Goal: Task Accomplishment & Management: Complete application form

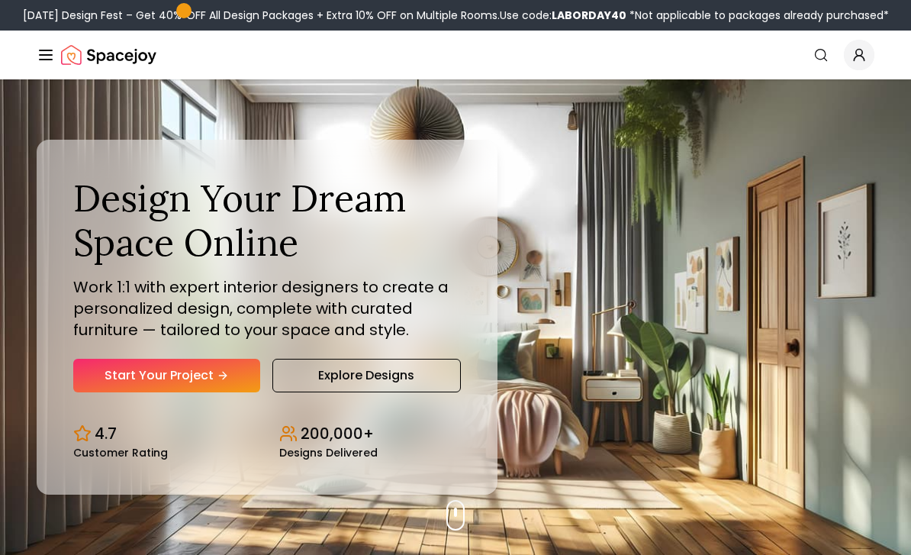
click at [128, 392] on link "Start Your Project" at bounding box center [166, 376] width 187 height 34
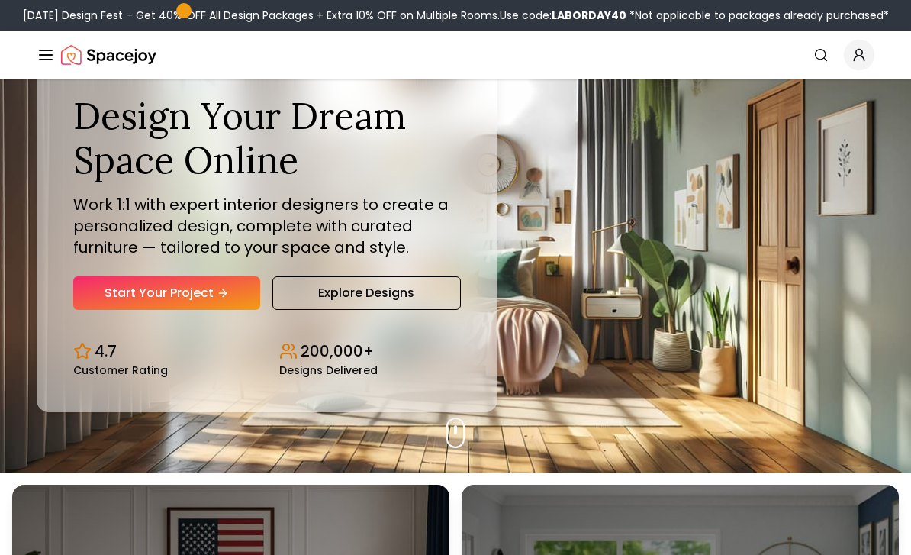
scroll to position [43, 0]
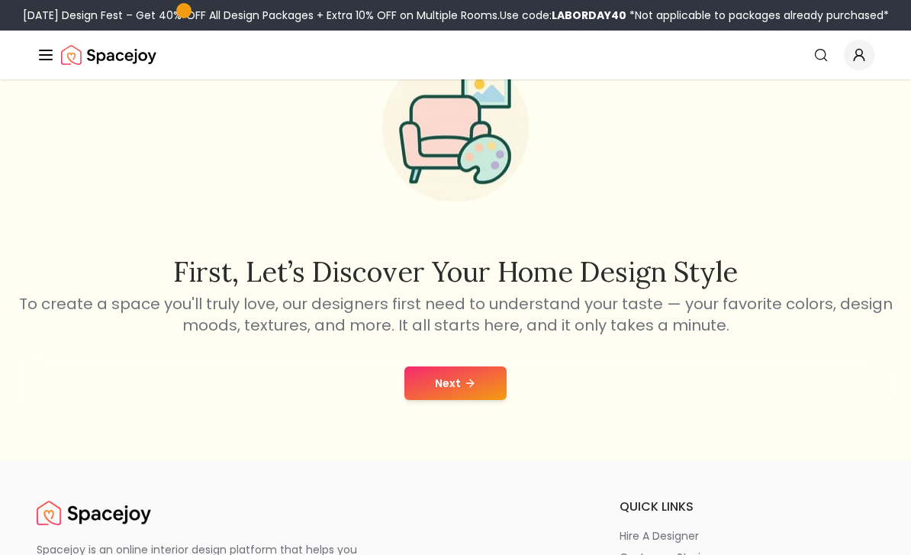
scroll to position [95, 0]
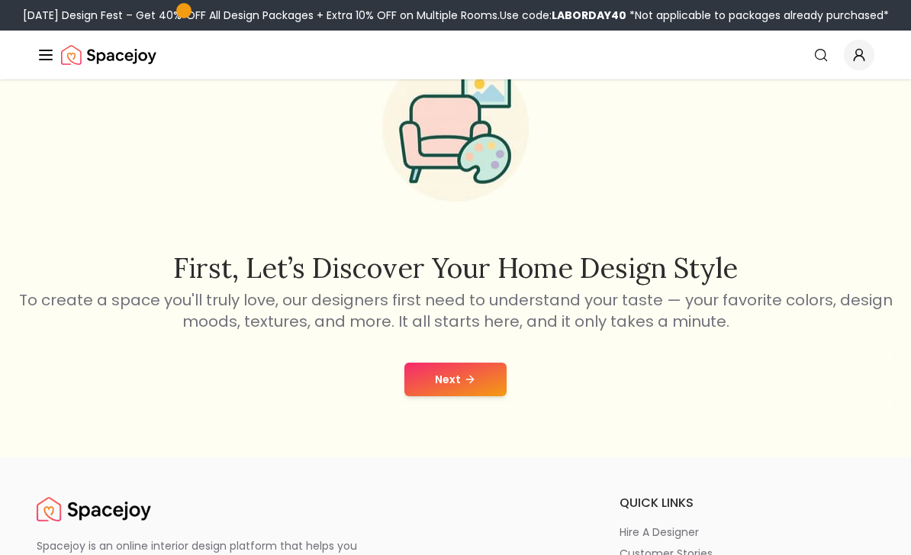
click at [430, 388] on button "Next" at bounding box center [456, 380] width 102 height 34
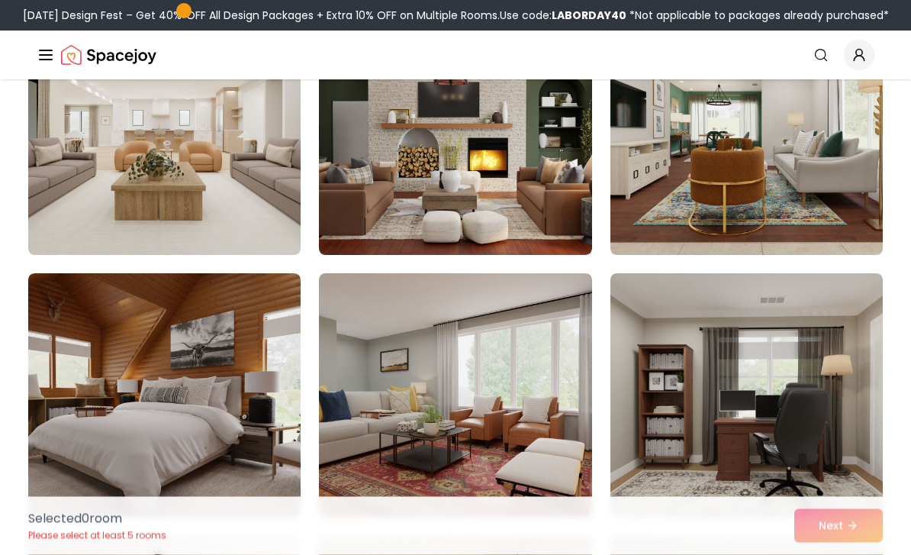
scroll to position [2036, 0]
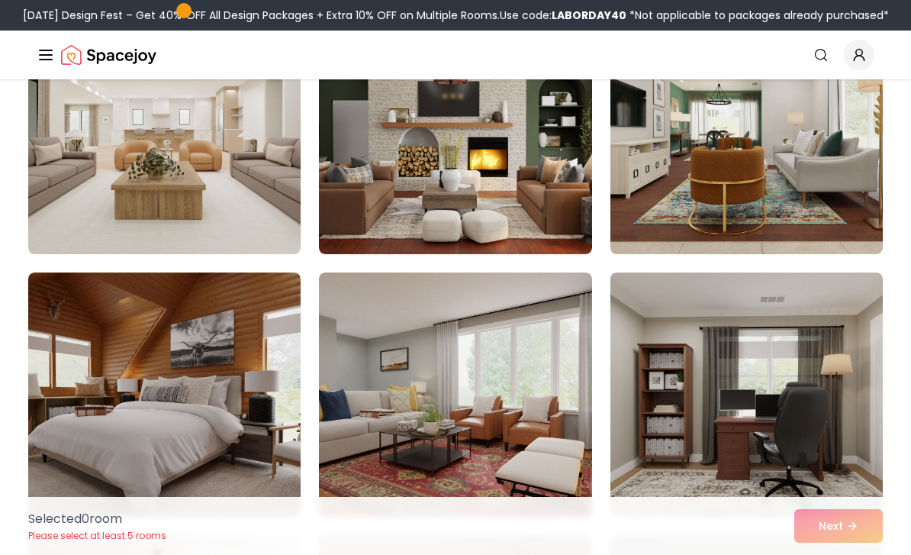
click at [168, 385] on img at bounding box center [164, 394] width 272 height 244
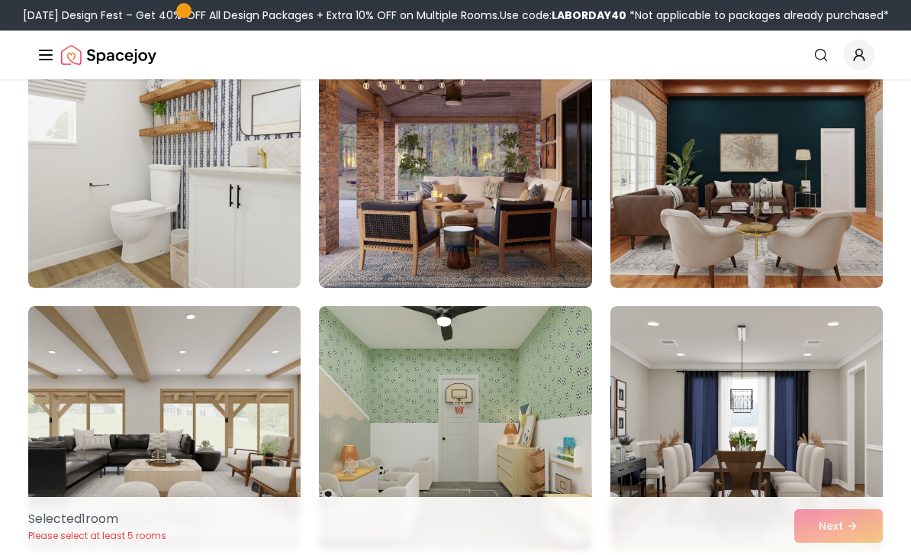
scroll to position [3314, 0]
click at [376, 192] on img at bounding box center [455, 166] width 272 height 244
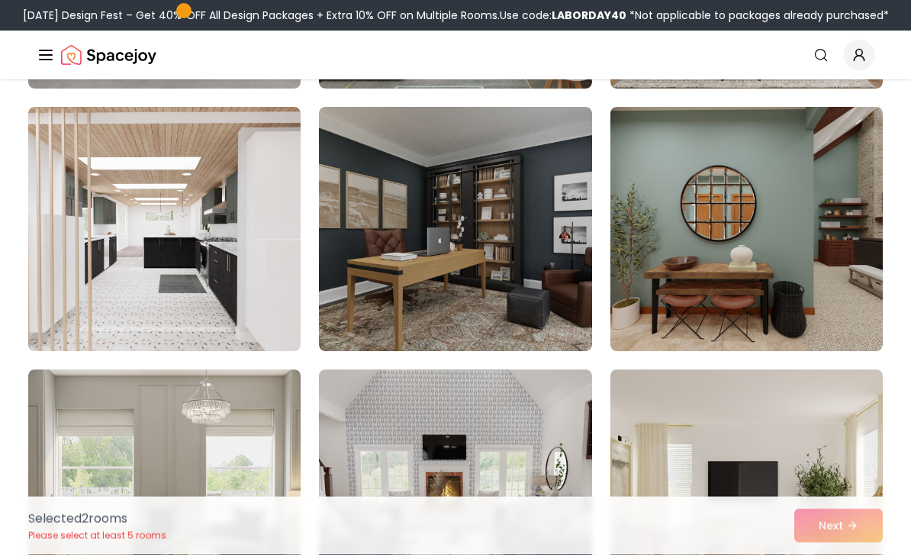
scroll to position [3776, 0]
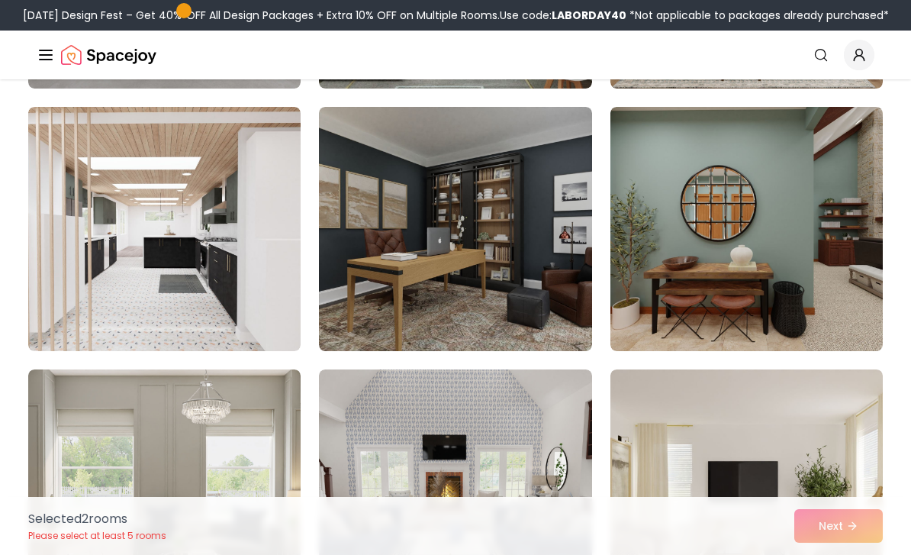
click at [379, 285] on img at bounding box center [455, 229] width 272 height 244
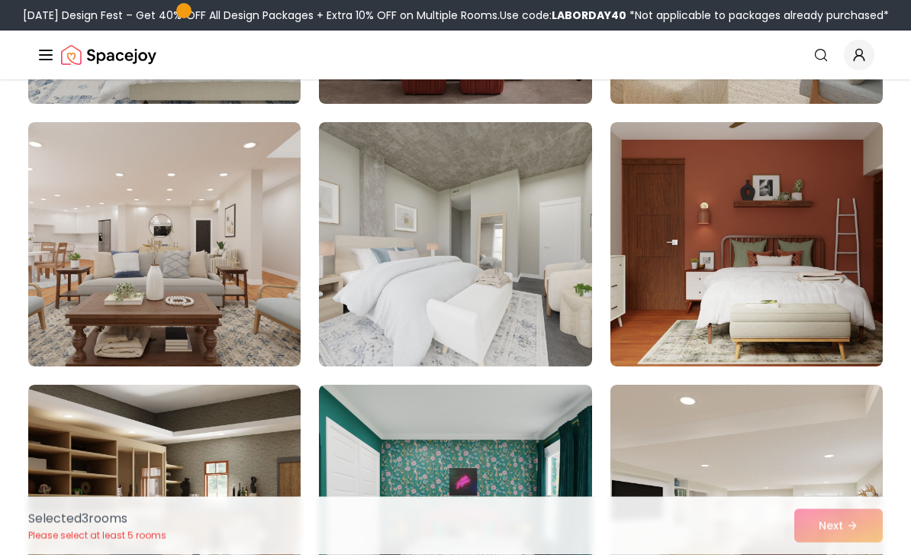
scroll to position [4549, 0]
click at [214, 223] on img at bounding box center [164, 244] width 272 height 244
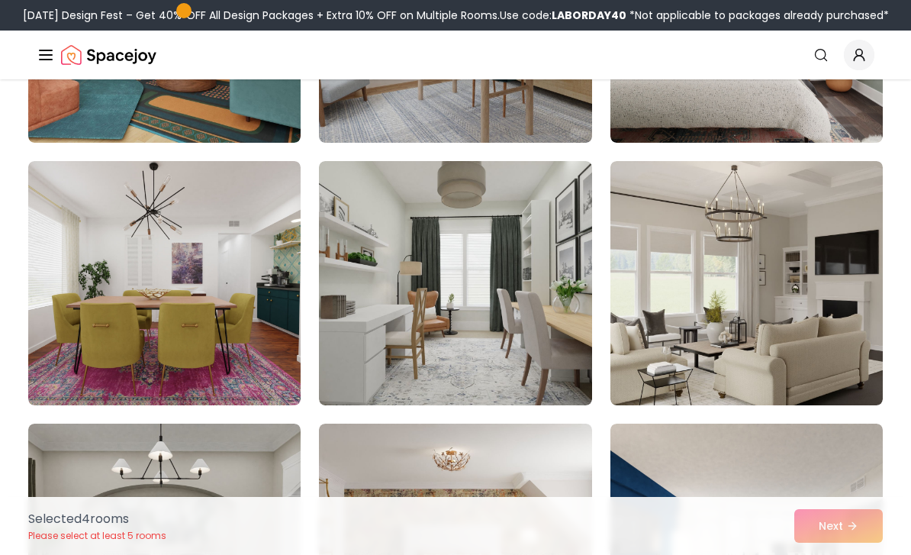
scroll to position [6084, 0]
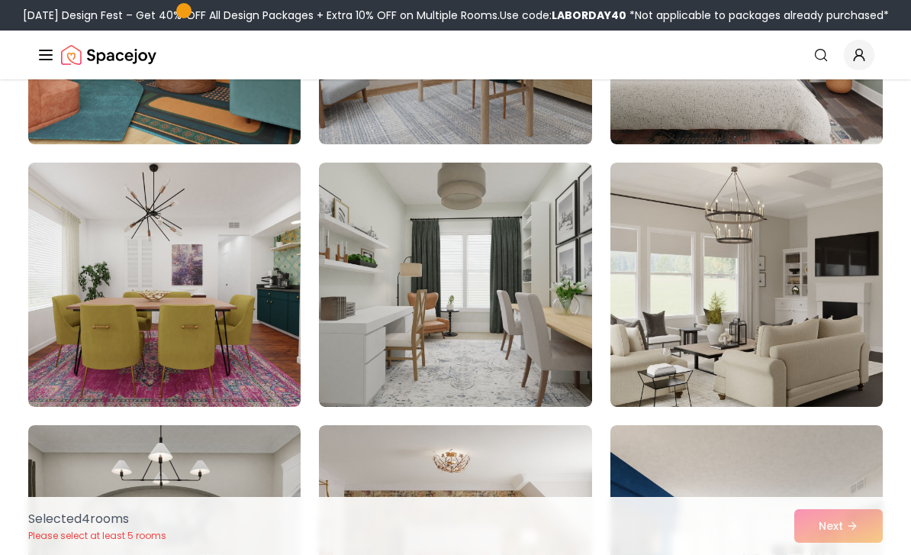
click at [643, 340] on img at bounding box center [747, 285] width 272 height 244
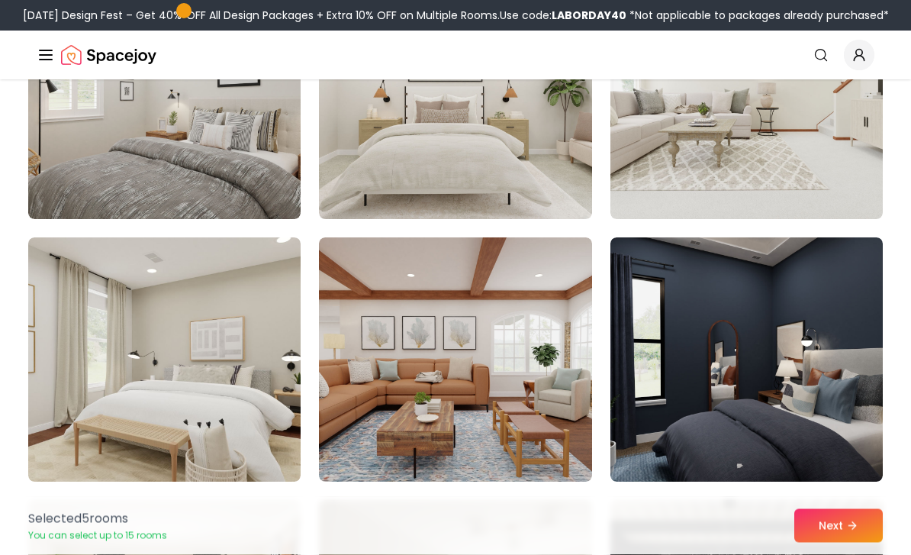
scroll to position [7322, 0]
click at [166, 166] on img at bounding box center [164, 97] width 272 height 244
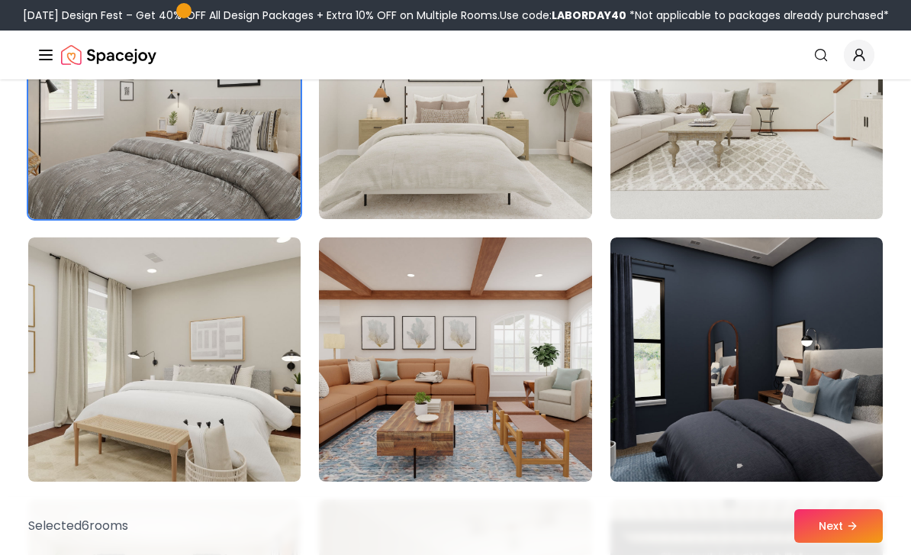
click at [801, 522] on button "Next" at bounding box center [839, 526] width 89 height 34
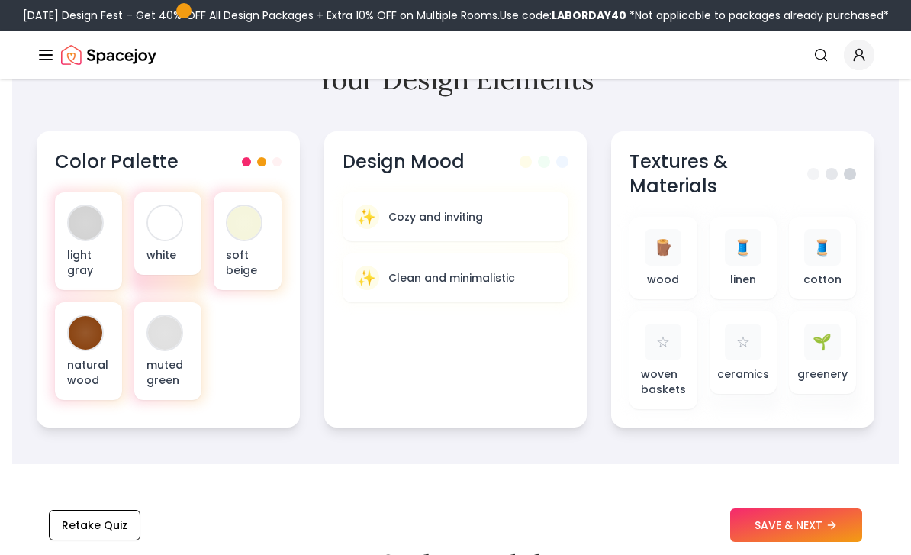
scroll to position [580, 0]
click at [654, 257] on span "🪵" at bounding box center [663, 247] width 19 height 21
click at [841, 172] on div at bounding box center [831, 174] width 49 height 12
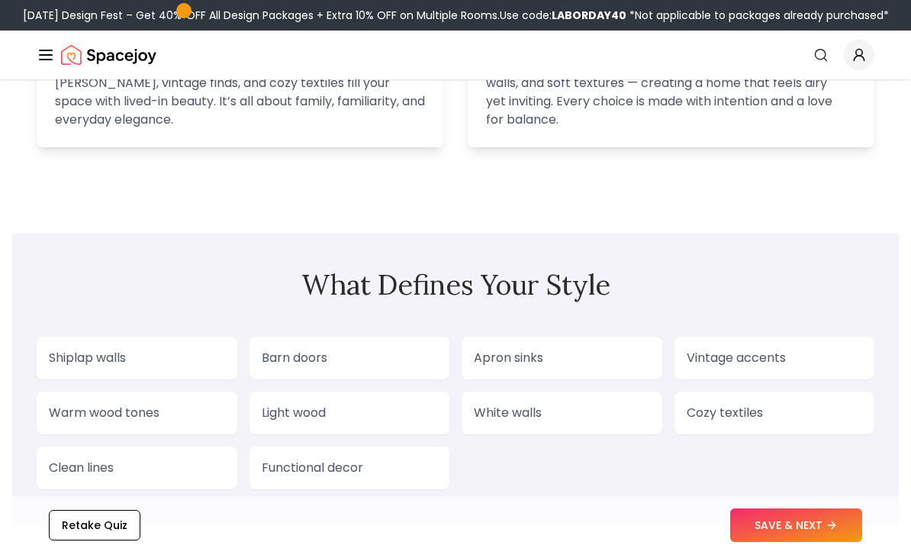
scroll to position [1246, 0]
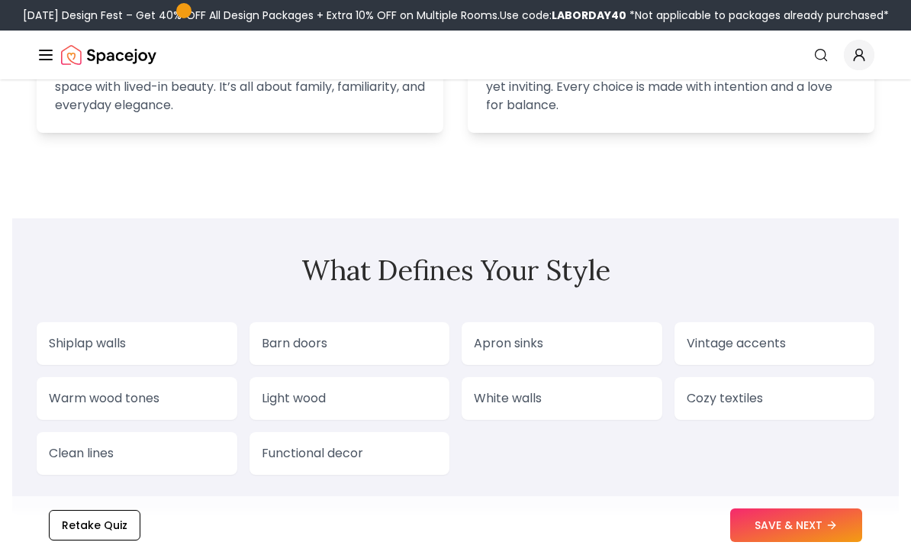
click at [273, 345] on p "Barn doors" at bounding box center [350, 344] width 176 height 18
click at [271, 345] on p "Barn doors" at bounding box center [350, 343] width 176 height 18
click at [166, 392] on p "Warm wood tones" at bounding box center [137, 398] width 176 height 18
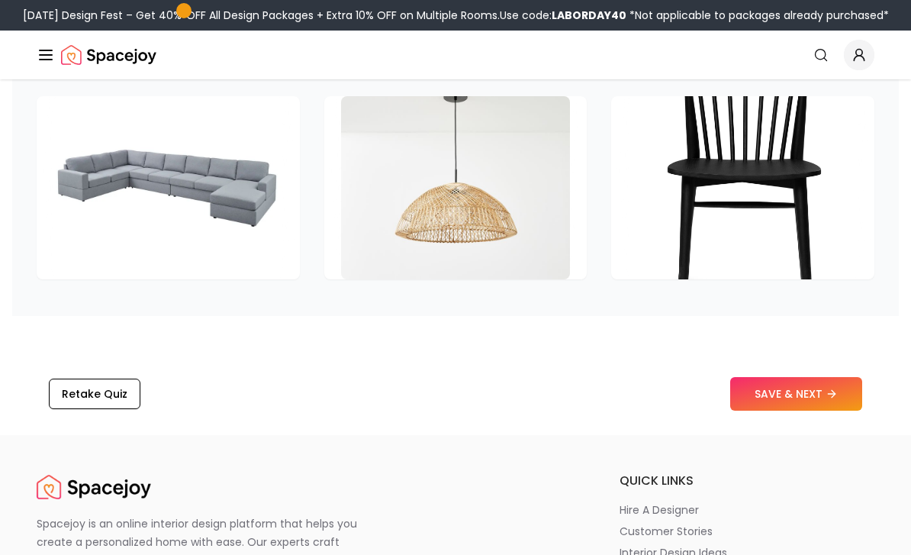
click at [758, 386] on button "SAVE & NEXT" at bounding box center [796, 395] width 132 height 34
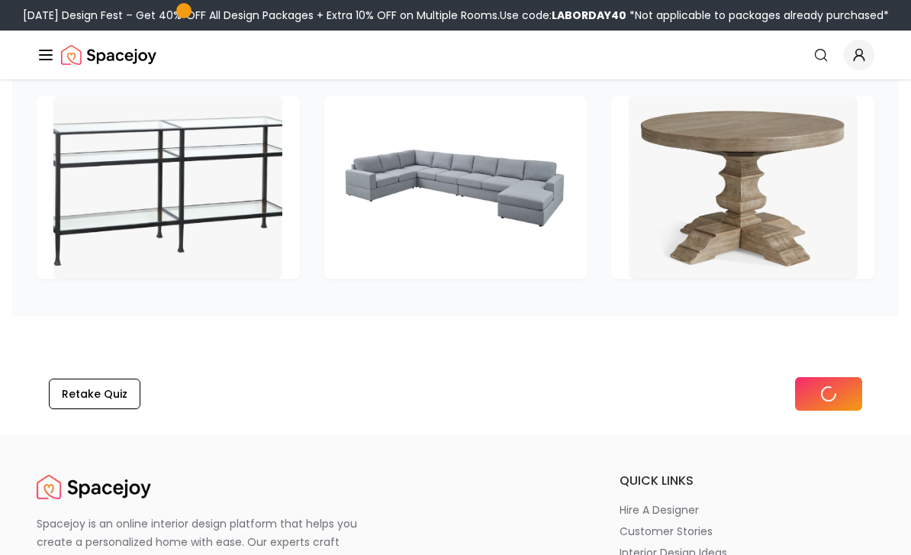
scroll to position [2456, 0]
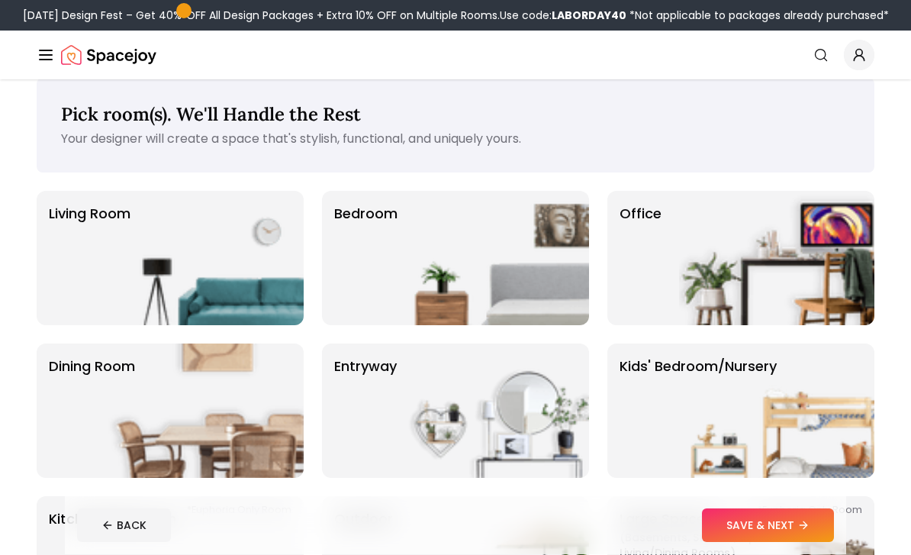
scroll to position [27, 0]
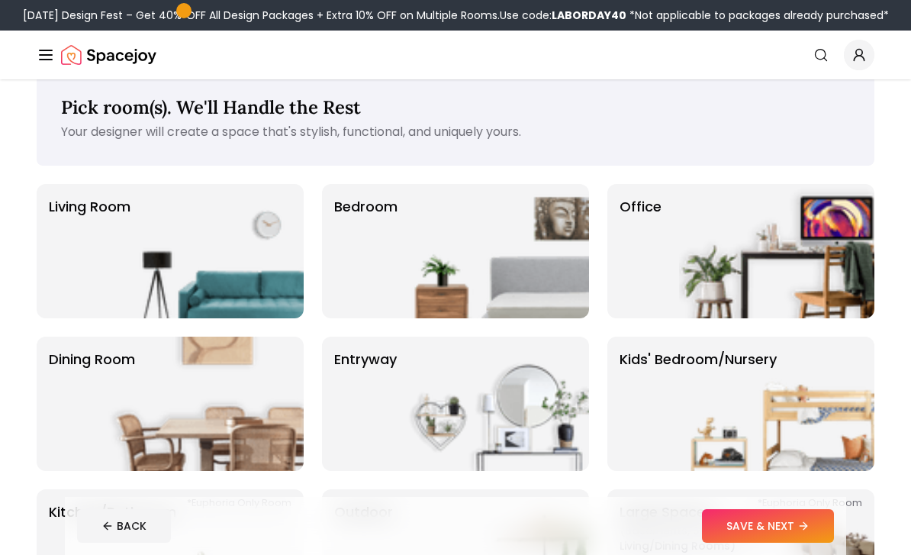
click at [82, 221] on p "Living Room" at bounding box center [90, 251] width 82 height 110
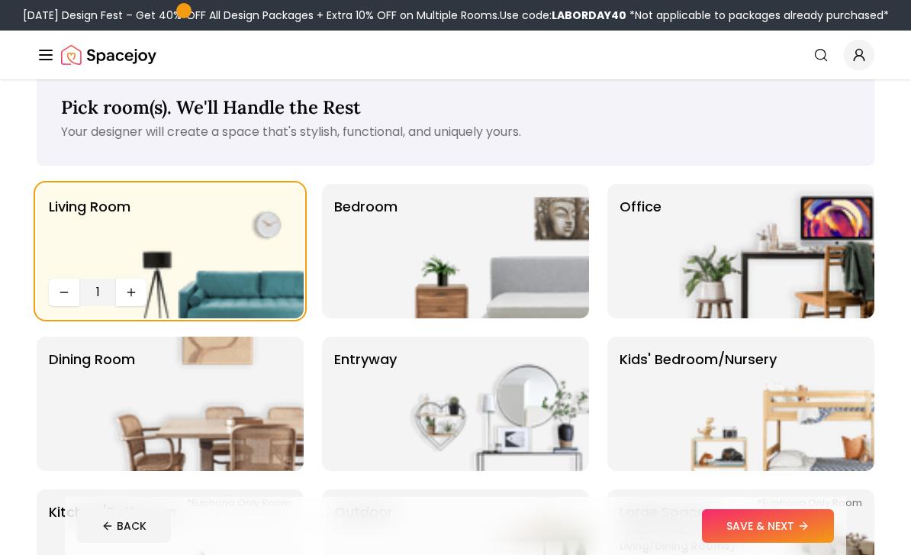
click at [395, 280] on img at bounding box center [491, 251] width 195 height 134
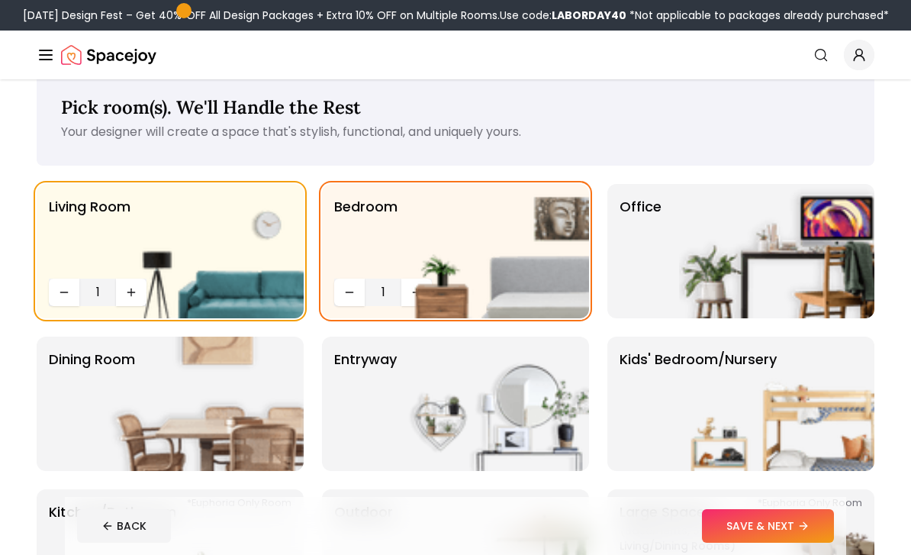
click at [724, 278] on img at bounding box center [776, 251] width 195 height 134
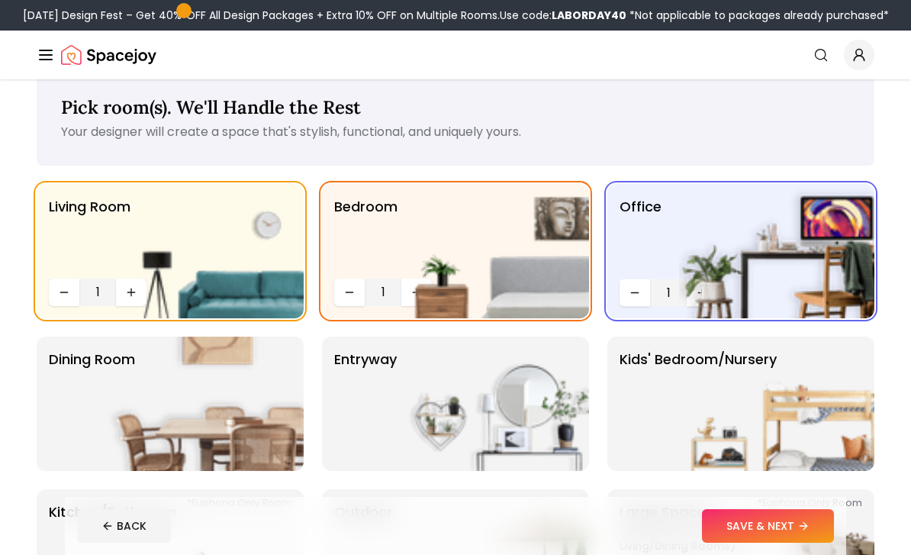
click at [240, 425] on img at bounding box center [205, 404] width 195 height 134
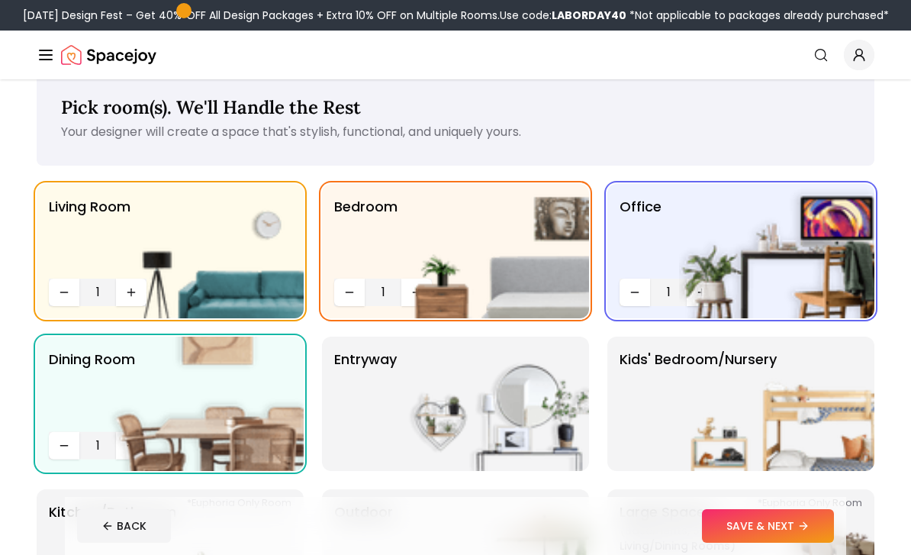
click at [384, 421] on p "entryway" at bounding box center [365, 404] width 63 height 110
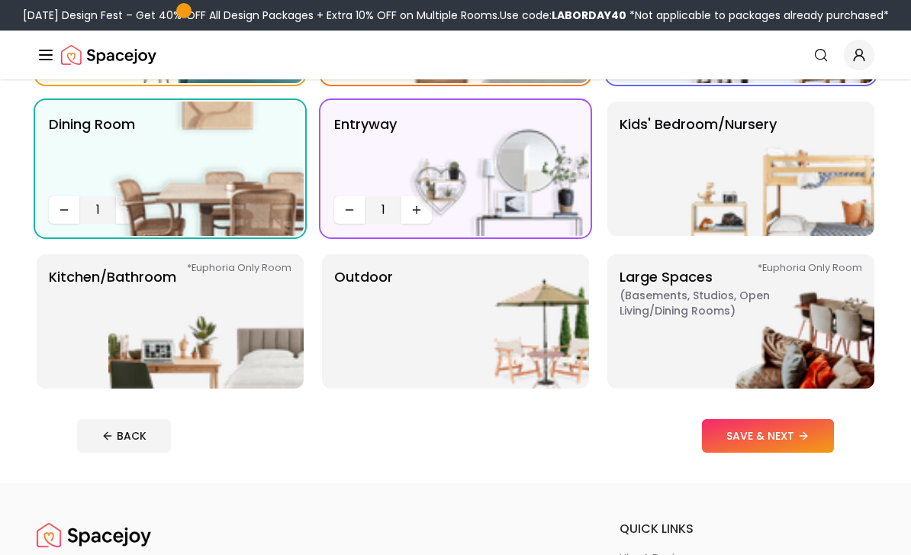
scroll to position [262, 0]
click at [137, 353] on img at bounding box center [205, 321] width 195 height 134
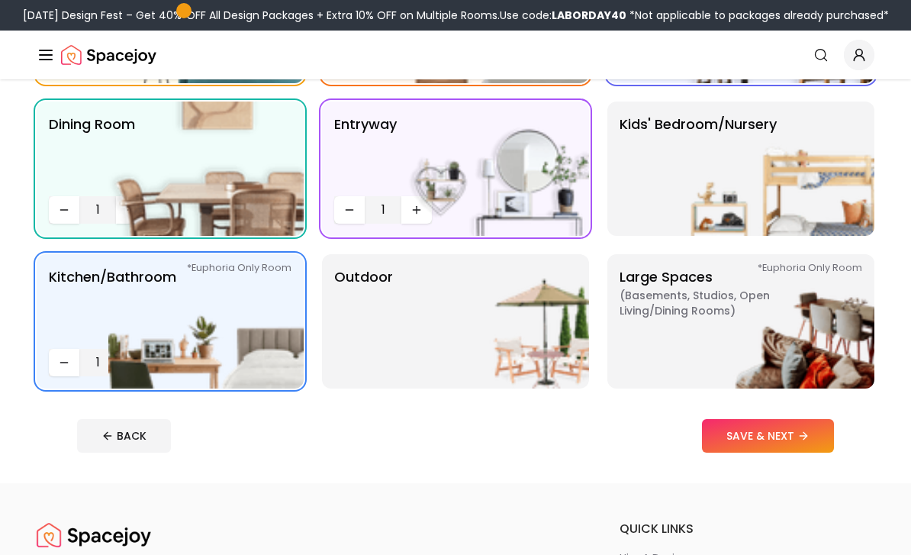
click at [406, 342] on img at bounding box center [491, 321] width 195 height 134
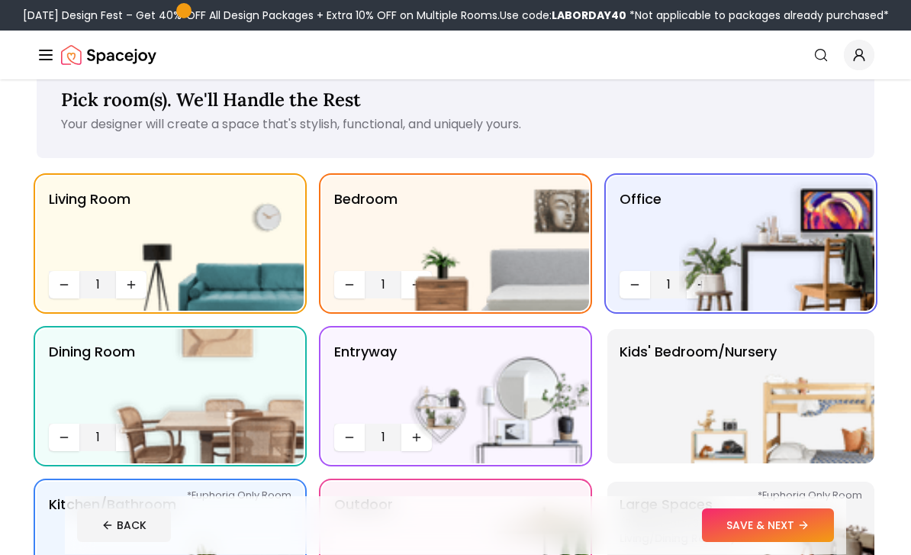
scroll to position [34, 0]
click at [420, 280] on img at bounding box center [491, 243] width 195 height 134
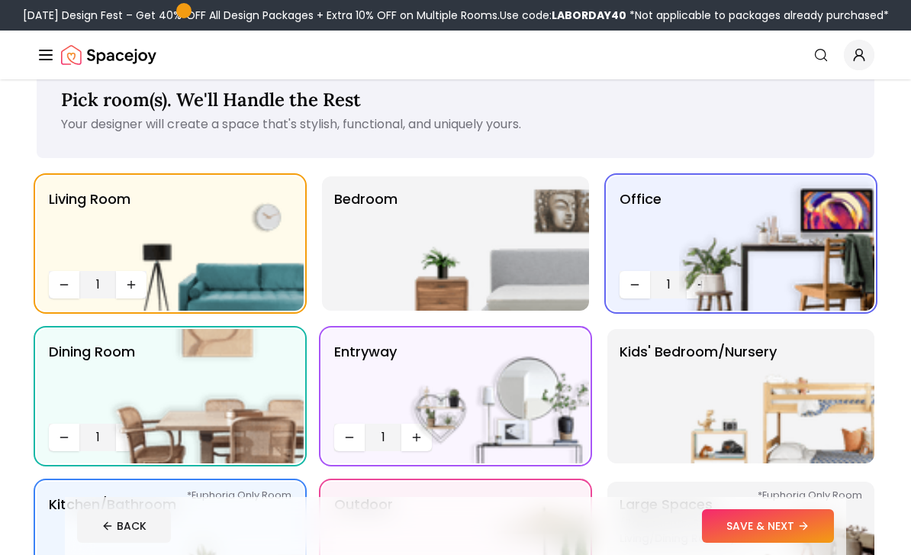
click at [407, 278] on img at bounding box center [491, 243] width 195 height 134
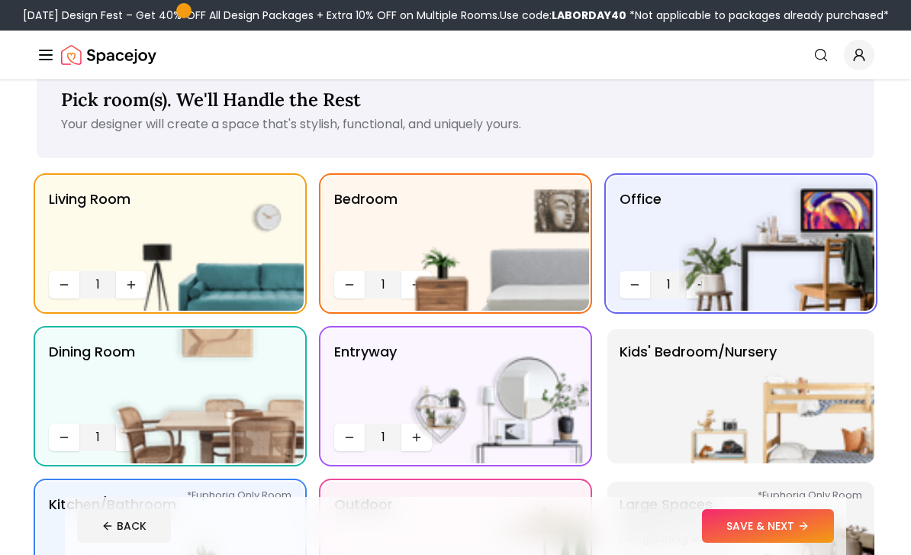
click at [408, 277] on img at bounding box center [491, 243] width 195 height 134
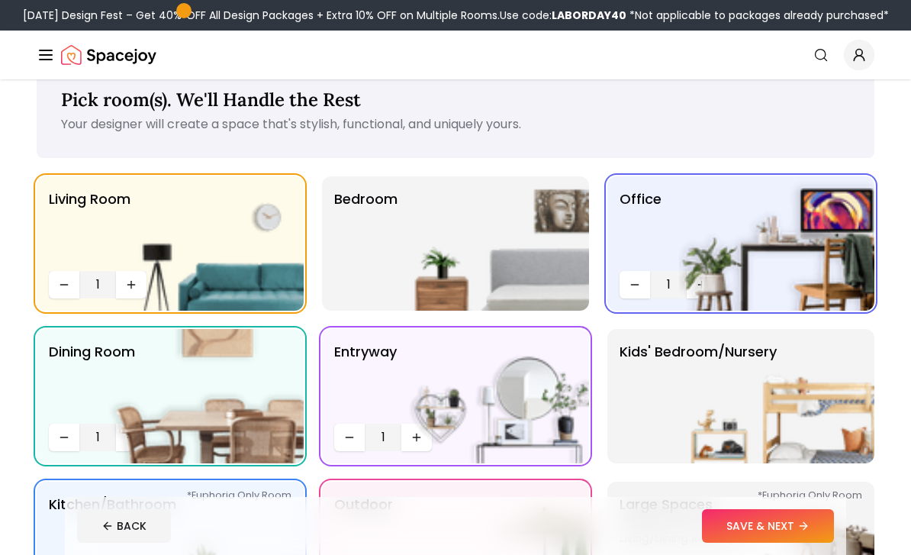
click at [385, 276] on p "Bedroom" at bounding box center [365, 244] width 63 height 110
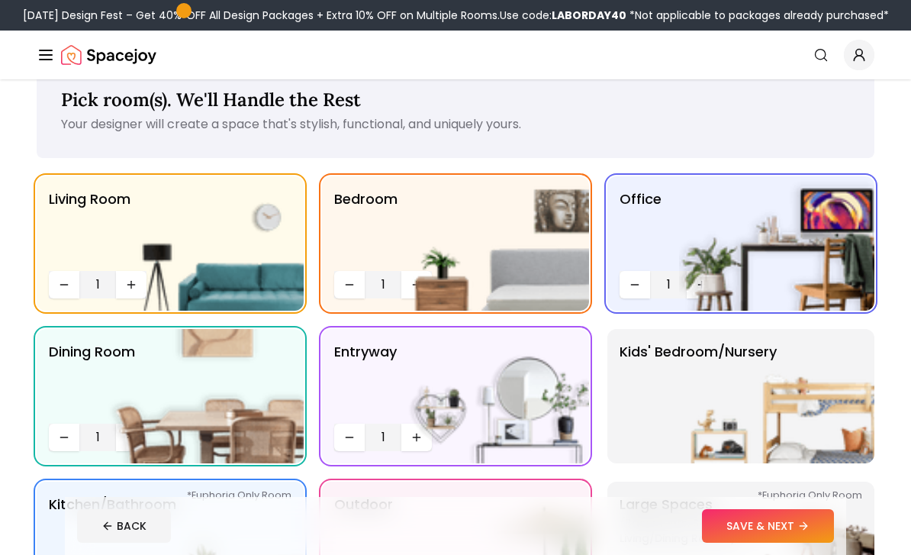
click at [398, 241] on img at bounding box center [491, 243] width 195 height 134
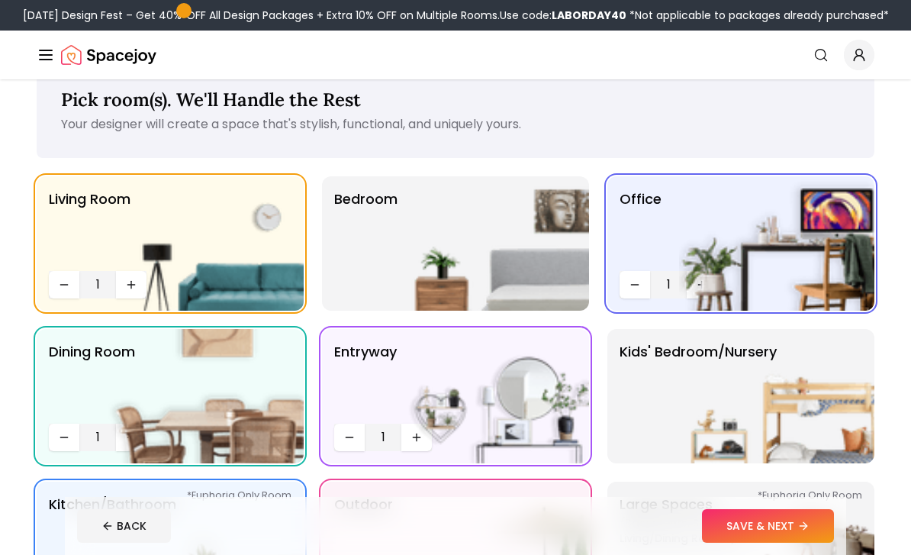
click at [354, 243] on p "Bedroom" at bounding box center [365, 244] width 63 height 110
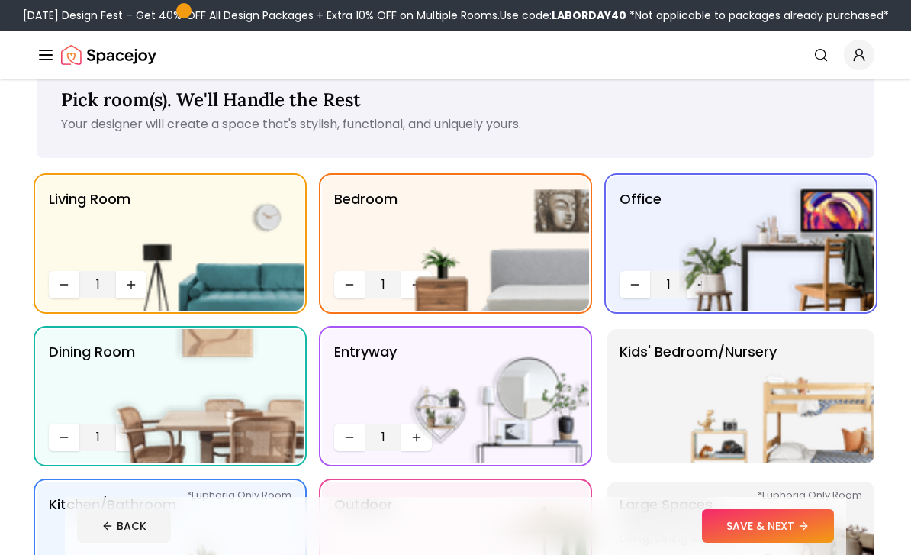
click at [348, 282] on icon "Decrease quantity" at bounding box center [349, 285] width 12 height 12
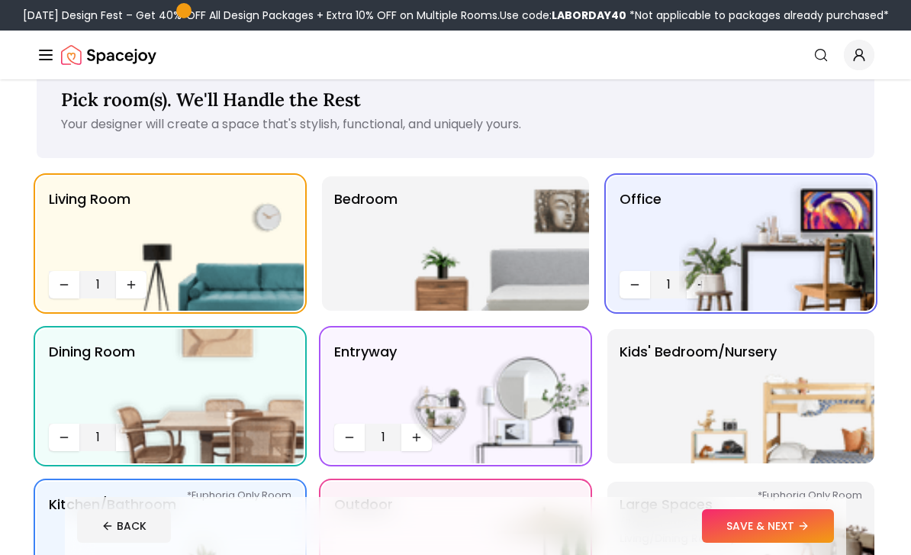
click at [348, 279] on p "Bedroom" at bounding box center [365, 244] width 63 height 110
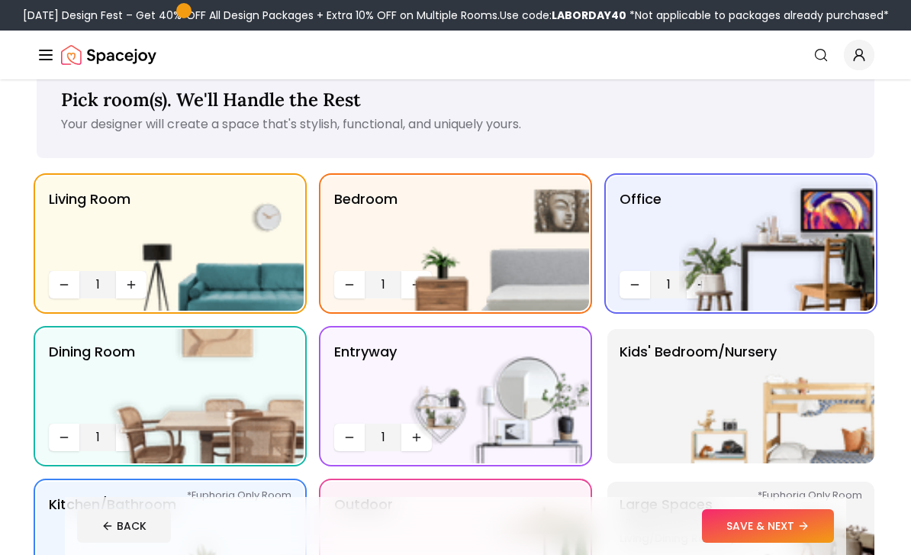
click at [410, 282] on img at bounding box center [491, 243] width 195 height 134
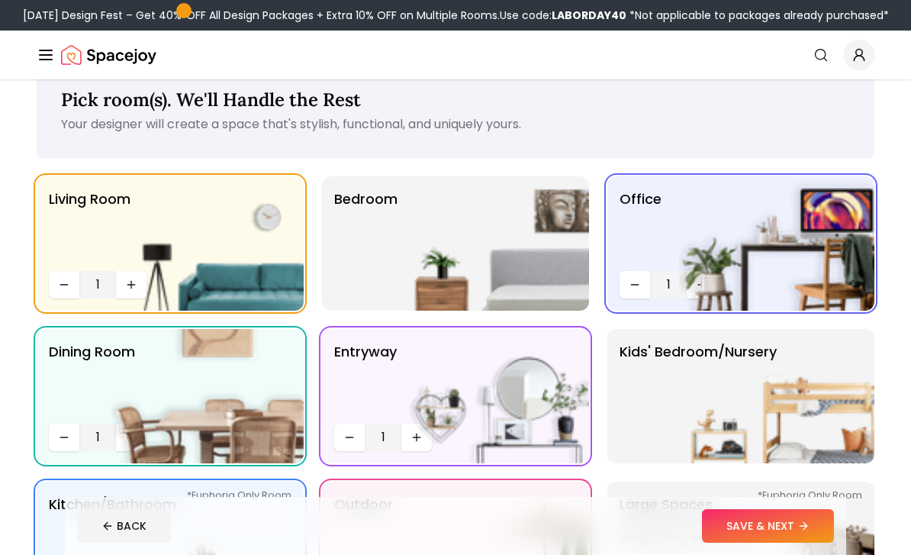
click at [401, 273] on img at bounding box center [491, 243] width 195 height 134
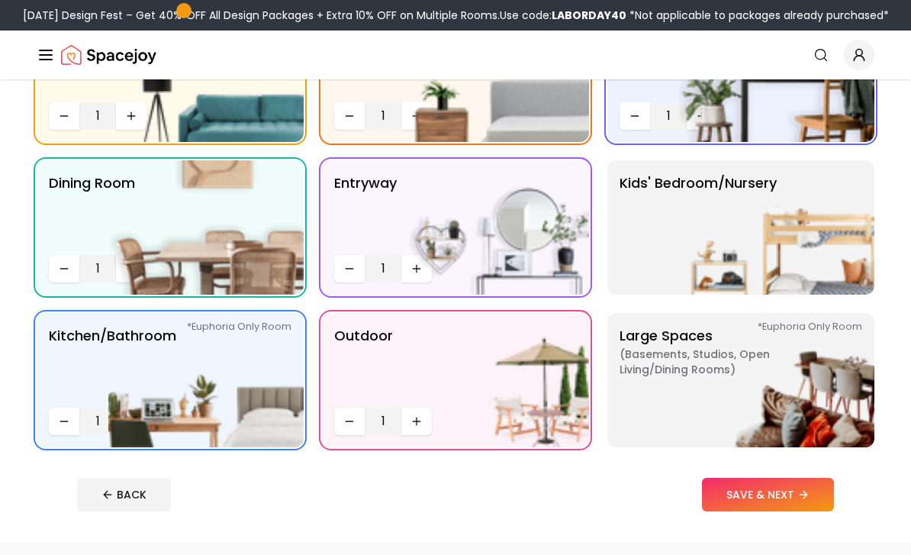
scroll to position [203, 0]
click at [655, 245] on p "Kids' Bedroom/Nursery" at bounding box center [698, 227] width 157 height 110
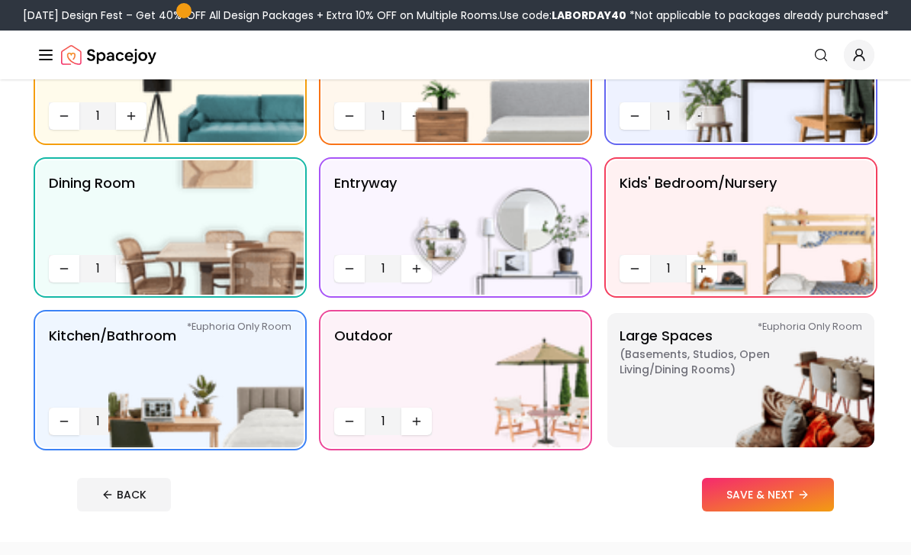
click at [693, 263] on img at bounding box center [776, 227] width 195 height 134
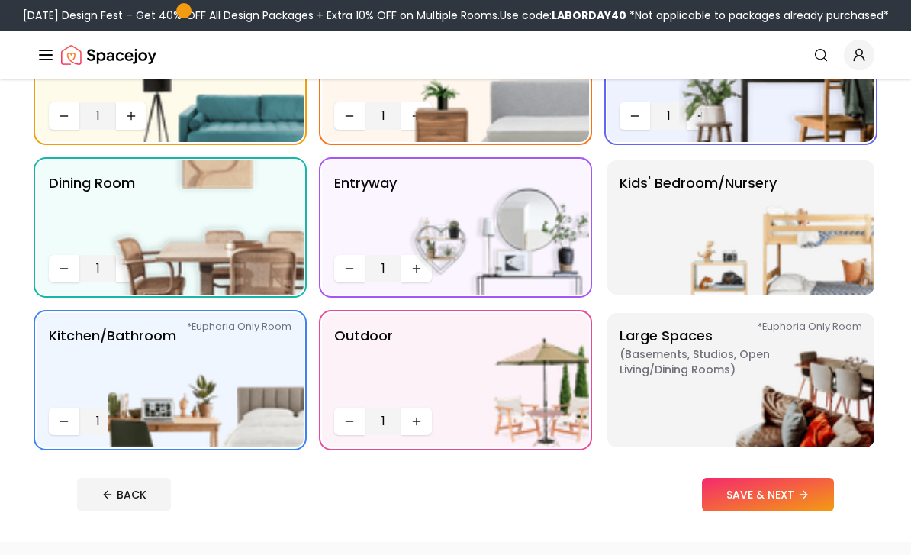
click at [704, 271] on img at bounding box center [776, 227] width 195 height 134
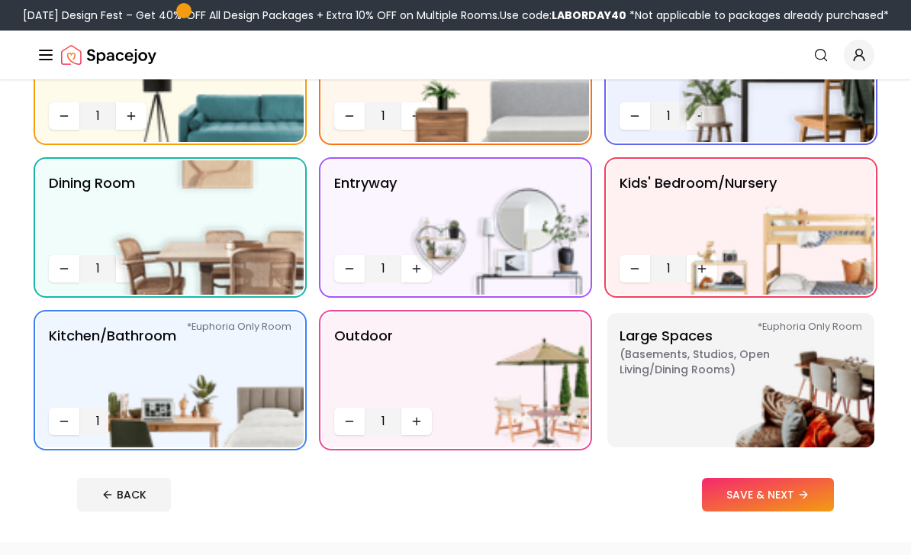
click at [701, 263] on img at bounding box center [776, 227] width 195 height 134
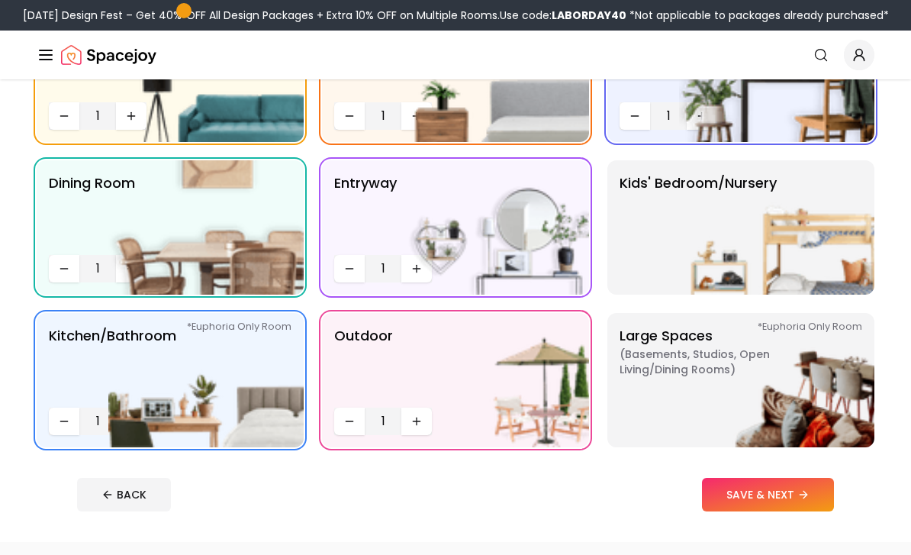
click at [645, 243] on p "Kids' Bedroom/Nursery" at bounding box center [698, 227] width 157 height 110
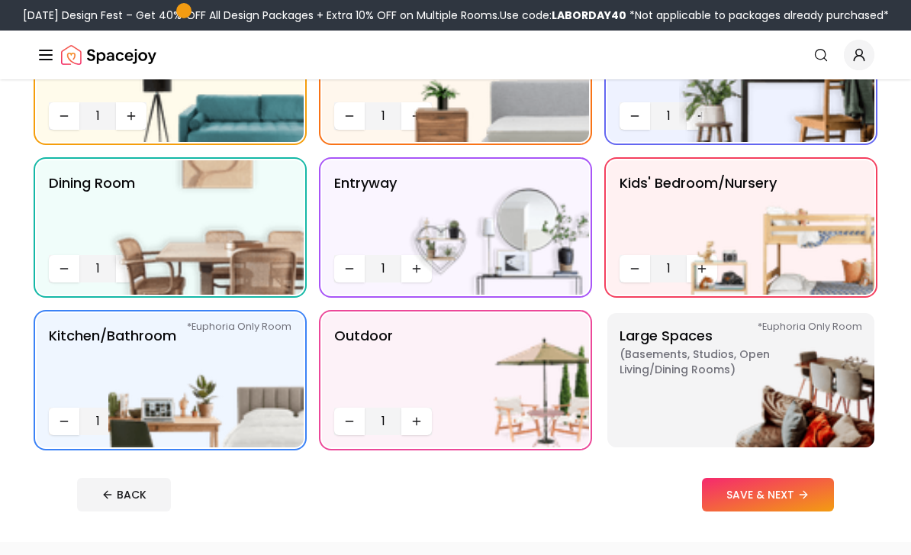
click at [734, 495] on button "SAVE & NEXT" at bounding box center [768, 495] width 132 height 34
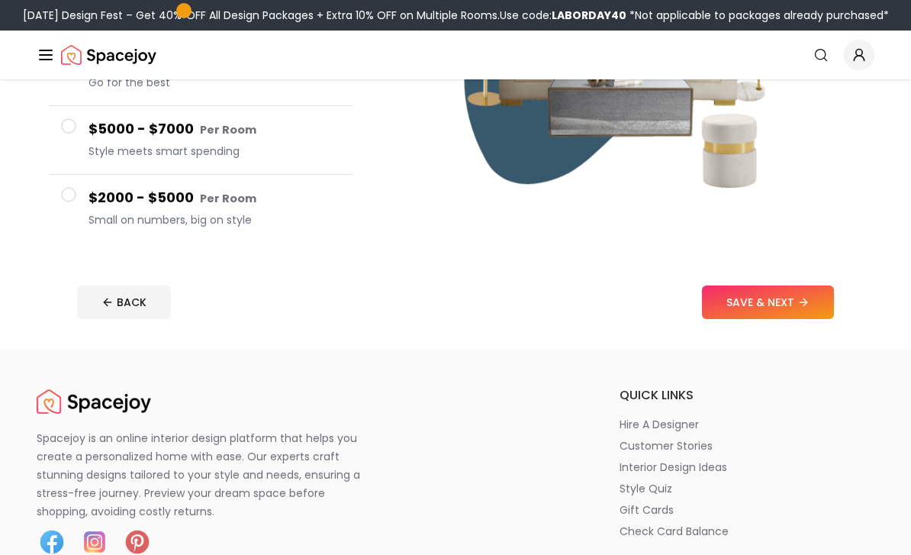
click at [738, 306] on button "SAVE & NEXT" at bounding box center [768, 303] width 132 height 34
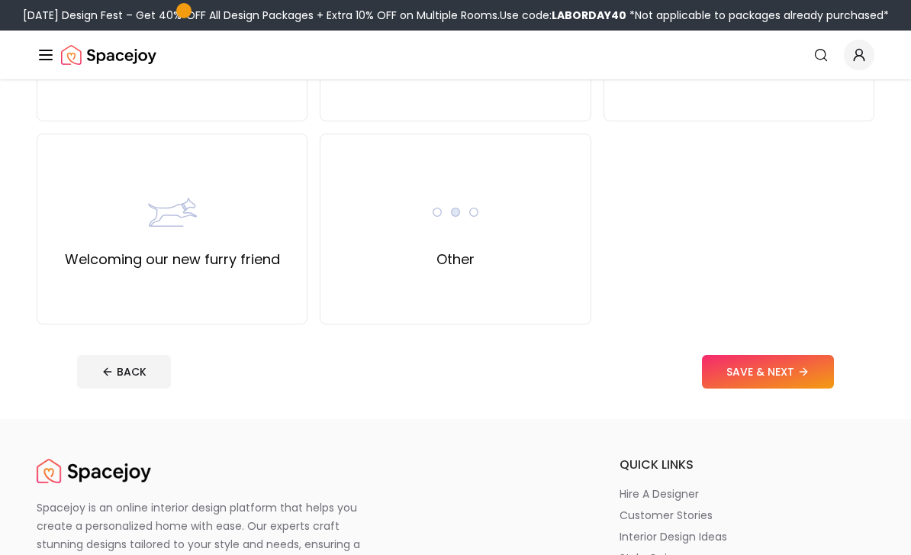
scroll to position [704, 0]
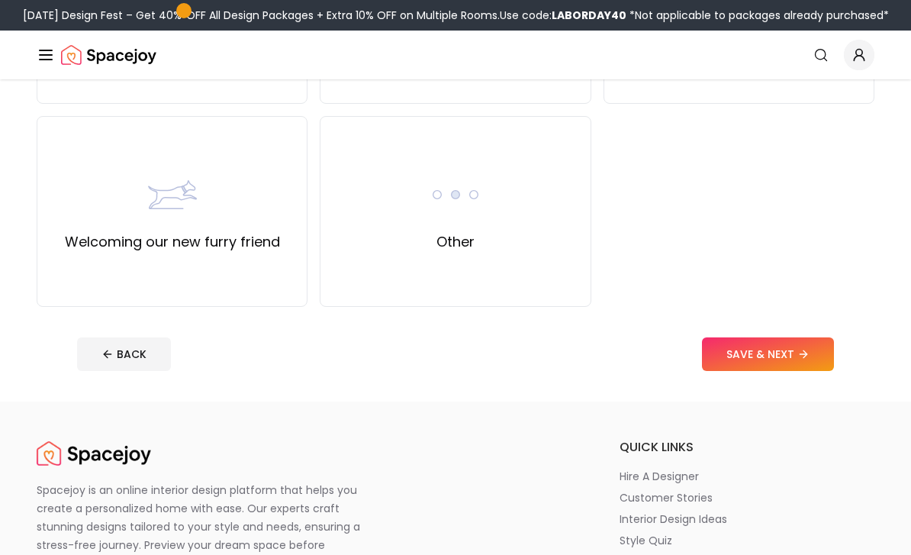
click at [405, 236] on div "Other" at bounding box center [455, 211] width 271 height 191
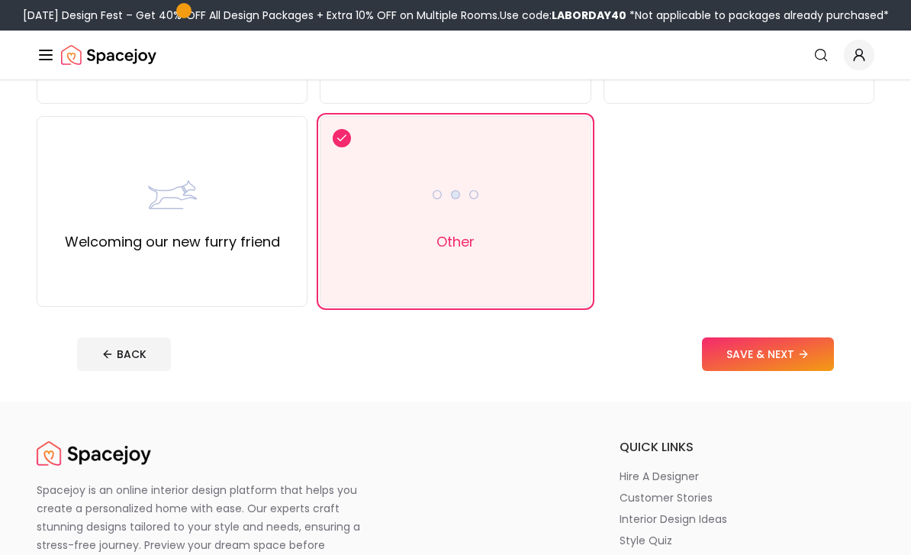
click at [717, 353] on button "SAVE & NEXT" at bounding box center [768, 354] width 132 height 34
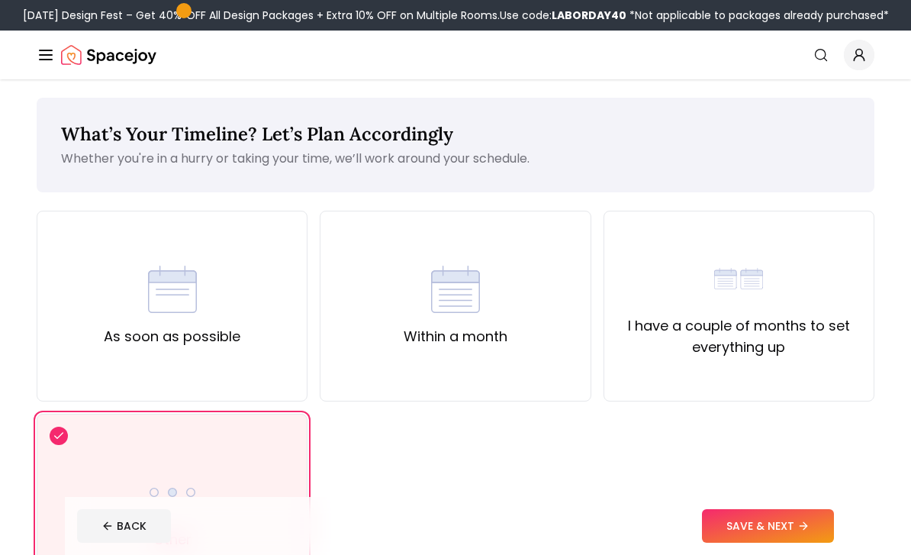
click at [739, 543] on button "SAVE & NEXT" at bounding box center [768, 526] width 132 height 34
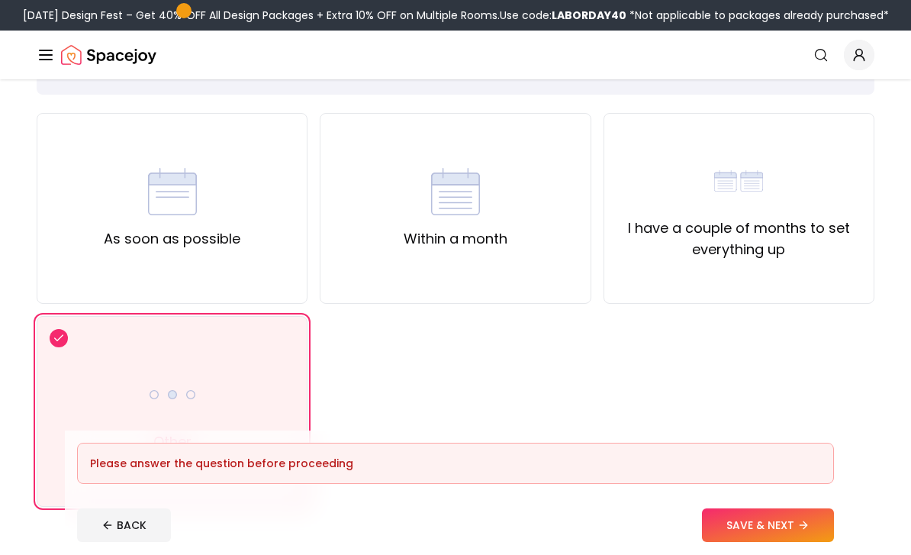
scroll to position [214, 0]
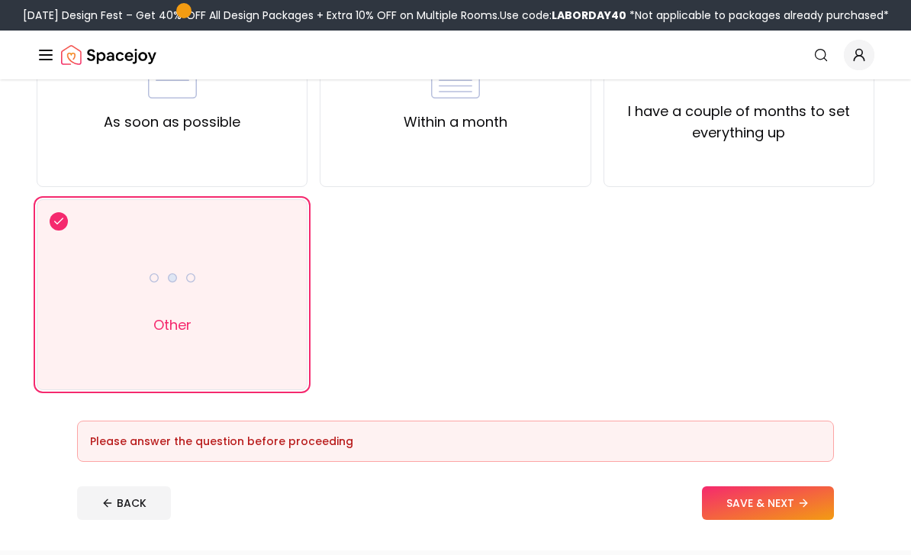
click at [224, 282] on div "Other" at bounding box center [172, 294] width 271 height 191
click at [661, 143] on div "I have a couple of months to set everything up" at bounding box center [739, 91] width 271 height 191
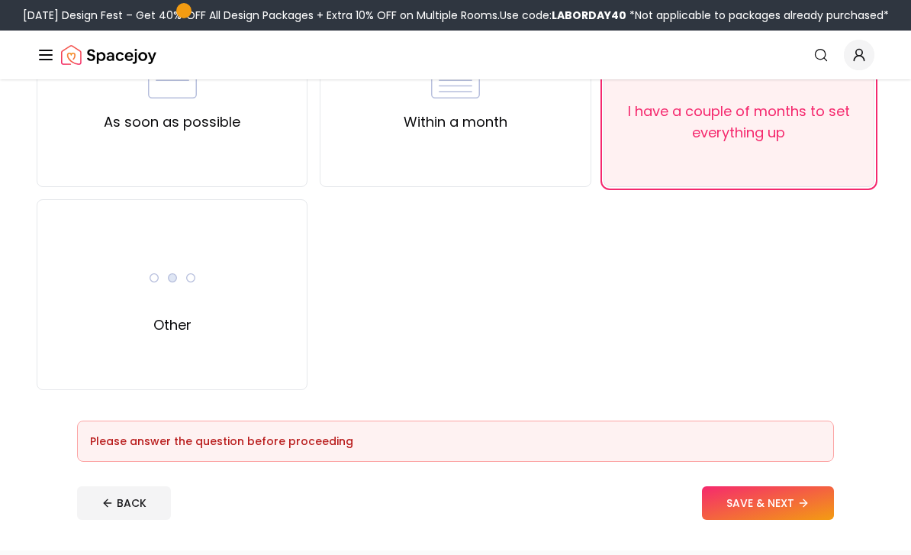
click at [228, 287] on div "Other" at bounding box center [172, 294] width 271 height 191
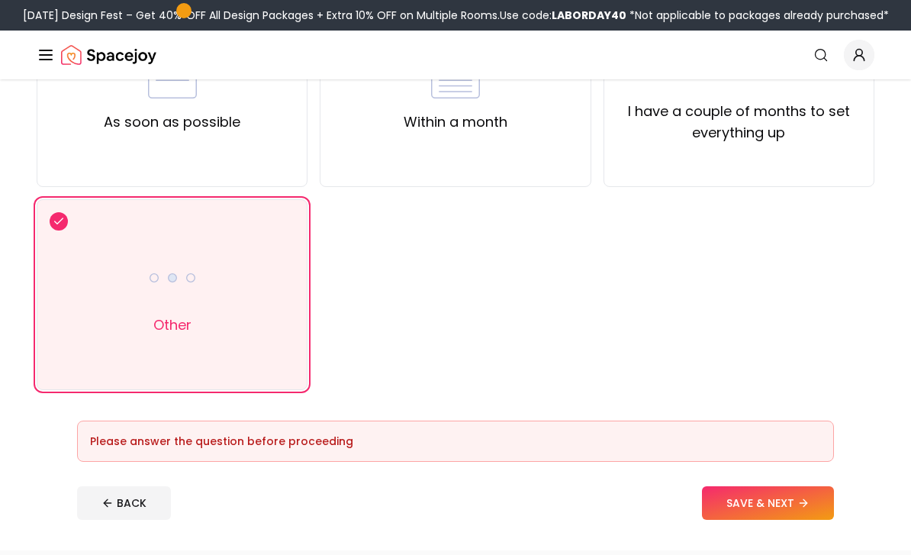
click at [730, 504] on button "SAVE & NEXT" at bounding box center [768, 503] width 132 height 34
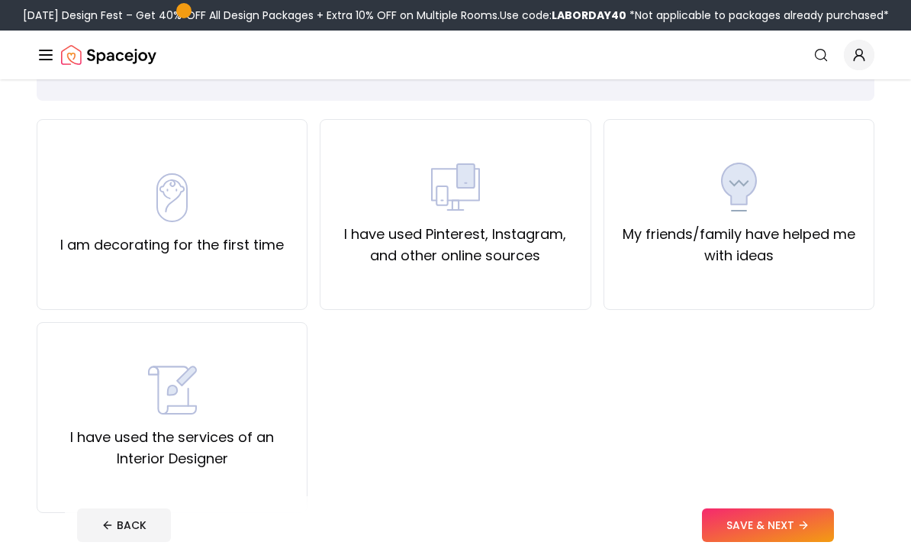
scroll to position [92, 0]
click at [83, 172] on div "I am decorating for the first time" at bounding box center [172, 214] width 271 height 191
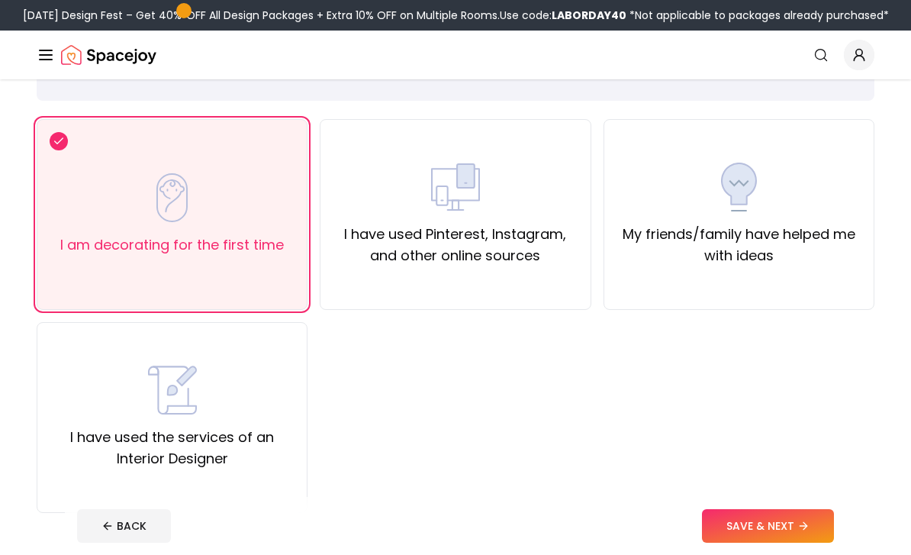
click at [219, 407] on div "I have used the services of an Interior Designer" at bounding box center [172, 418] width 245 height 104
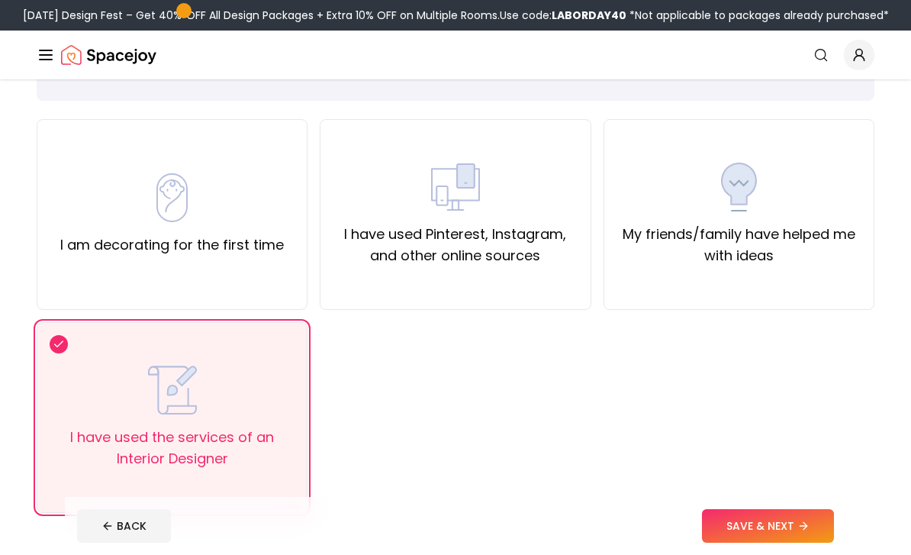
click at [727, 543] on button "SAVE & NEXT" at bounding box center [768, 526] width 132 height 34
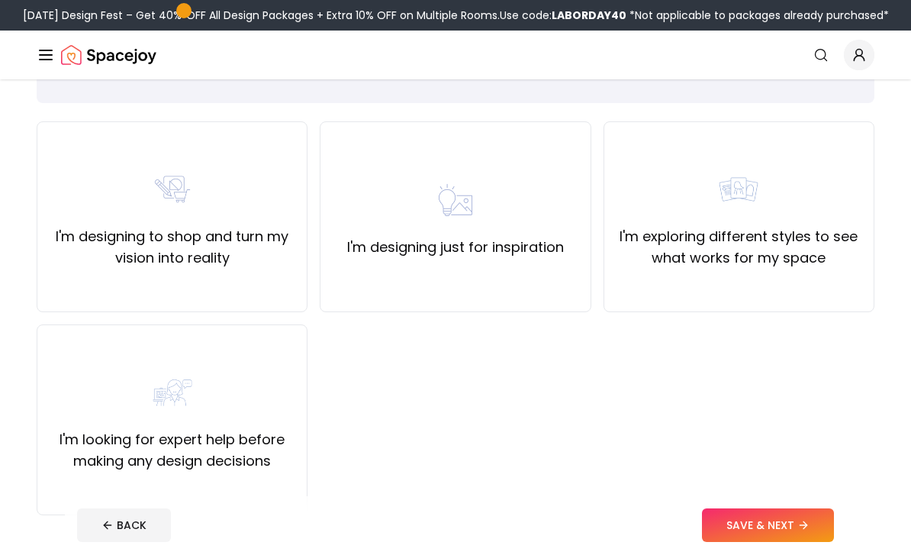
scroll to position [90, 0]
click at [356, 237] on label "I'm designing just for inspiration" at bounding box center [455, 246] width 217 height 21
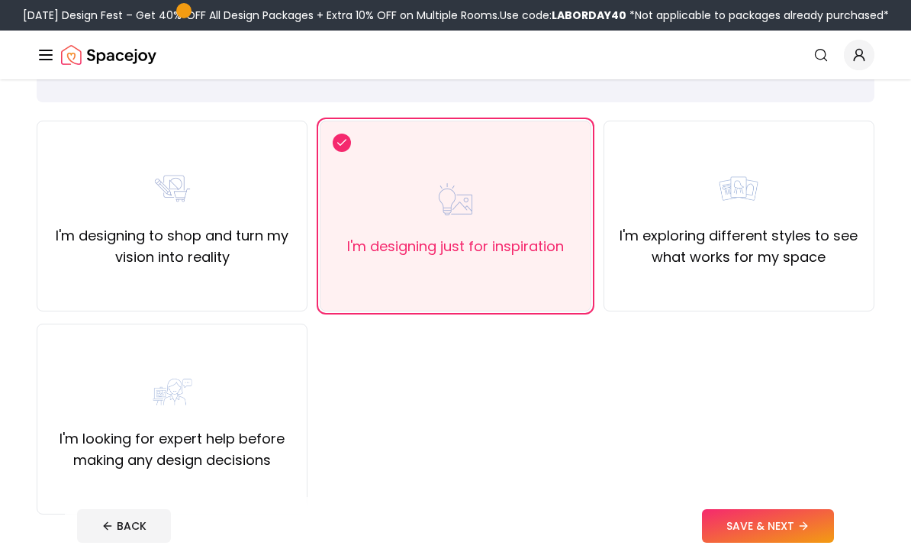
click at [766, 543] on button "SAVE & NEXT" at bounding box center [768, 526] width 132 height 34
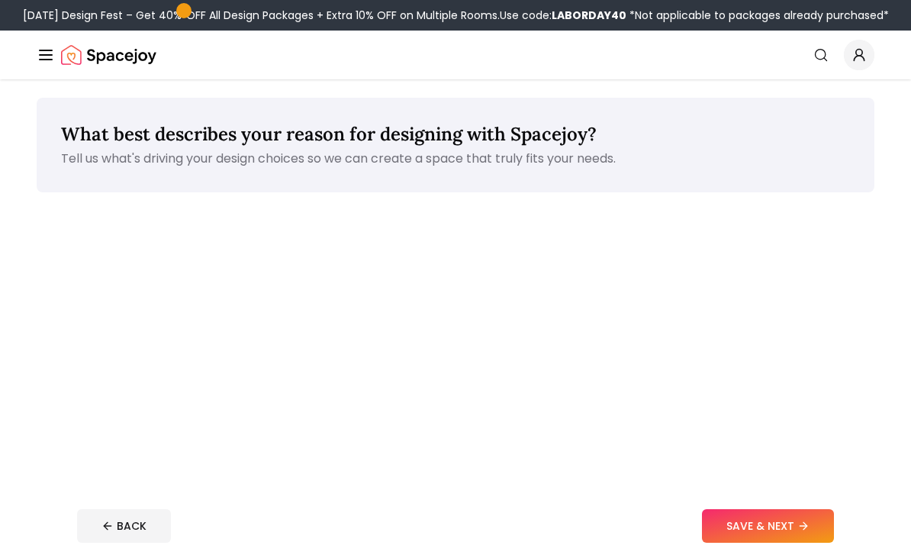
scroll to position [139, 0]
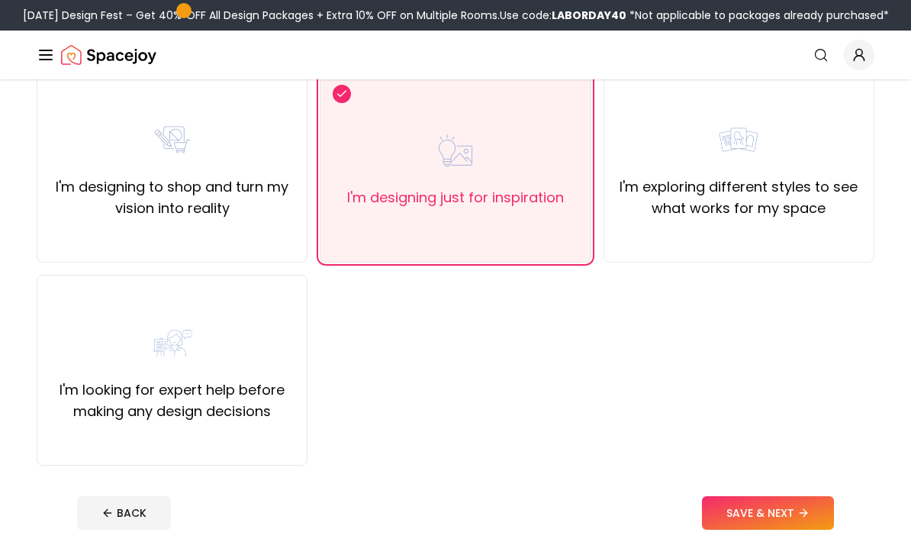
click at [611, 5] on div "Labor Day Design Fest – Get 40% OFF All Design Packages + Extra 10% OFF on Mult…" at bounding box center [455, 15] width 911 height 31
